Goal: Check status: Check status

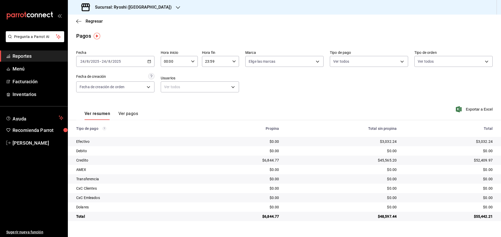
click at [250, 120] on div "Ver resumen Ver pagos Exportar a Excel" at bounding box center [284, 113] width 433 height 28
click at [220, 169] on div "$0.00" at bounding box center [243, 169] width 72 height 5
click at [215, 155] on td "$0.00" at bounding box center [243, 151] width 80 height 9
click at [277, 188] on div "$0.00" at bounding box center [243, 188] width 72 height 5
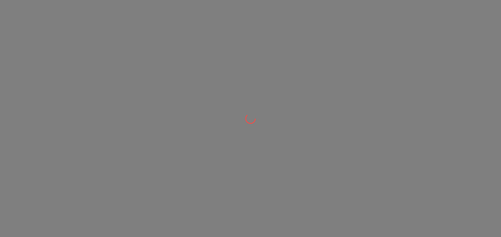
drag, startPoint x: 0, startPoint y: 0, endPoint x: 351, endPoint y: 60, distance: 356.1
click at [351, 60] on div at bounding box center [250, 118] width 501 height 237
